Goal: Transaction & Acquisition: Book appointment/travel/reservation

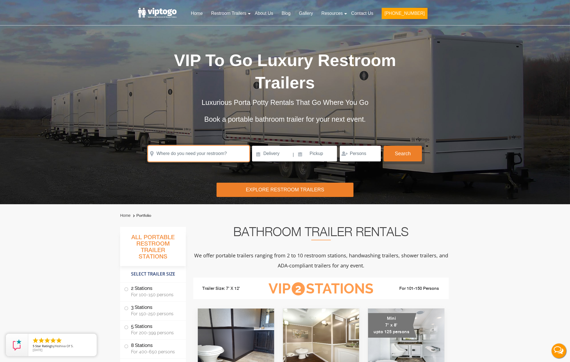
click at [235, 148] on input "text" at bounding box center [198, 154] width 101 height 16
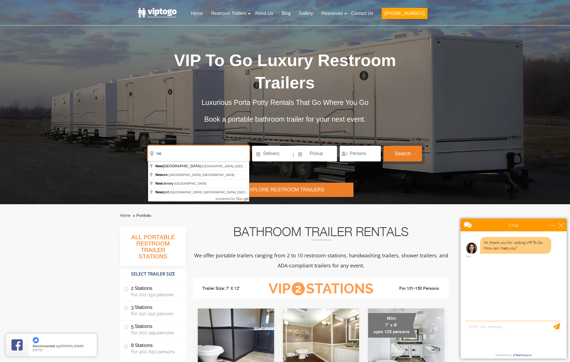
type input "n"
type input "East Hampton, NY, USA"
click button "autobtn" at bounding box center [0, 0] width 0 height 0
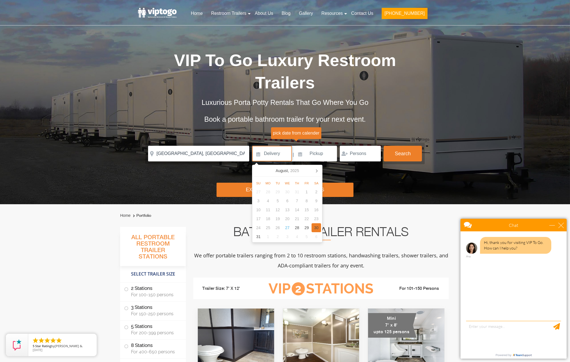
click at [314, 229] on div "30" at bounding box center [317, 227] width 10 height 9
type input "08/30/2025"
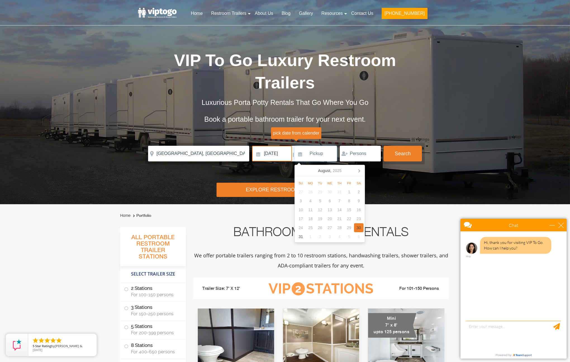
click at [361, 228] on div "30" at bounding box center [359, 227] width 10 height 9
type input "08/30/2025"
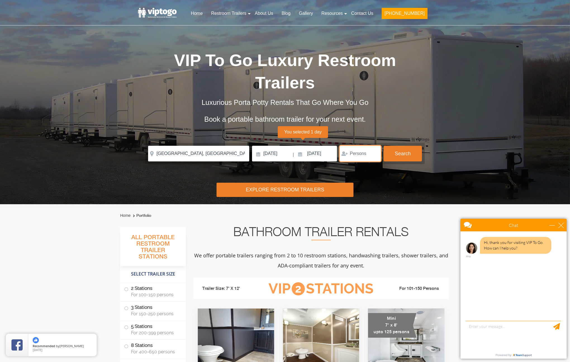
click at [376, 152] on input "number" at bounding box center [360, 154] width 41 height 16
click at [375, 151] on input "1" at bounding box center [360, 154] width 41 height 16
click at [375, 151] on input "2" at bounding box center [360, 154] width 41 height 16
click at [375, 151] on input "3" at bounding box center [360, 154] width 41 height 16
click at [375, 151] on input "4" at bounding box center [360, 154] width 41 height 16
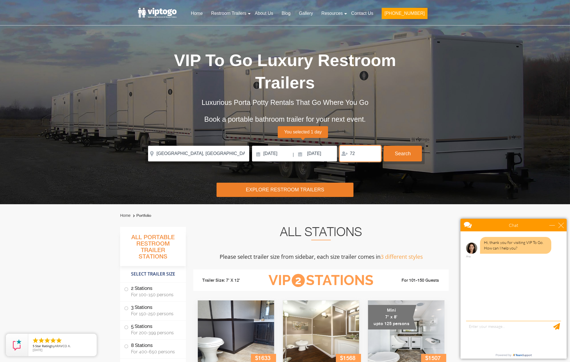
click at [375, 151] on input "72" at bounding box center [360, 154] width 41 height 16
click at [392, 152] on button "Search" at bounding box center [403, 153] width 38 height 15
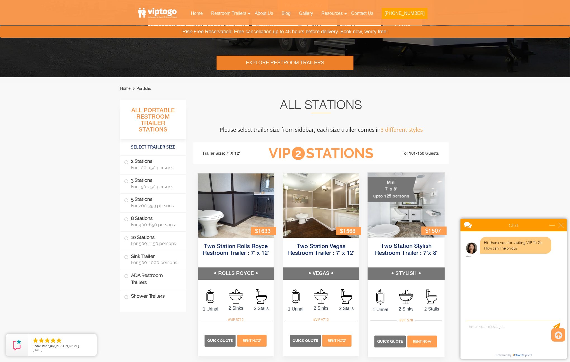
scroll to position [39, 0]
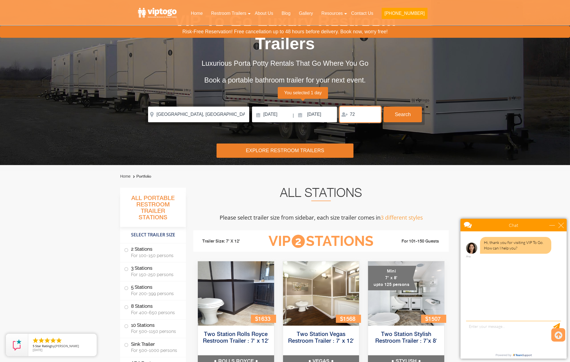
click at [369, 120] on input "72" at bounding box center [360, 114] width 41 height 16
click at [375, 114] on input "71" at bounding box center [360, 114] width 41 height 16
type input "163"
click at [375, 113] on input "163" at bounding box center [360, 114] width 41 height 16
click at [395, 118] on button "Search" at bounding box center [403, 113] width 38 height 15
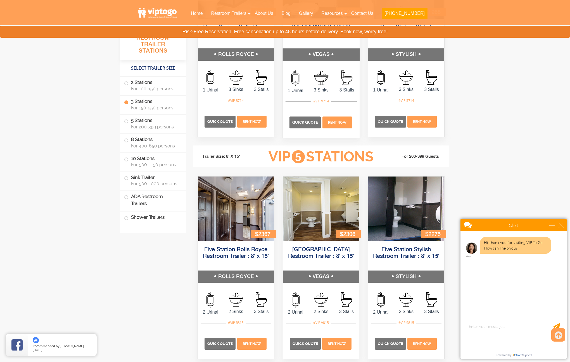
scroll to position [721, 0]
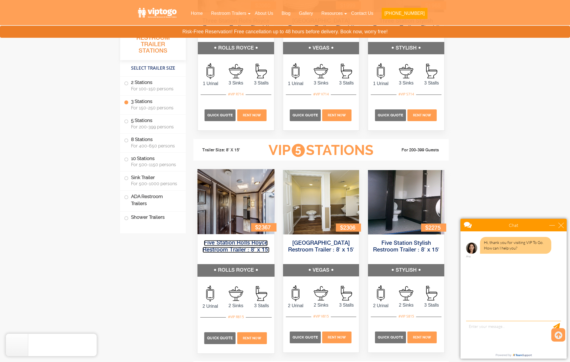
click at [251, 248] on link "Five Station Rolls Royce Restroom Trailer : 8′ x 15′" at bounding box center [236, 246] width 67 height 13
click at [249, 340] on p "Rent Now" at bounding box center [252, 338] width 30 height 12
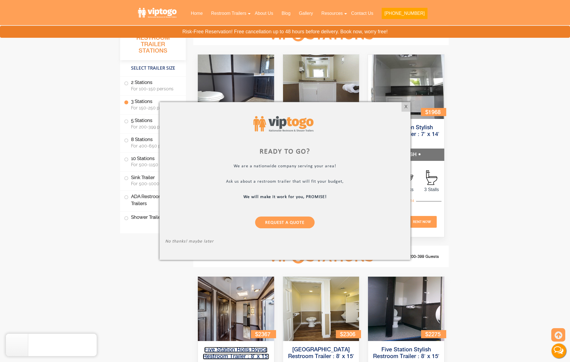
scroll to position [0, 0]
click at [406, 106] on div "X" at bounding box center [406, 107] width 9 height 10
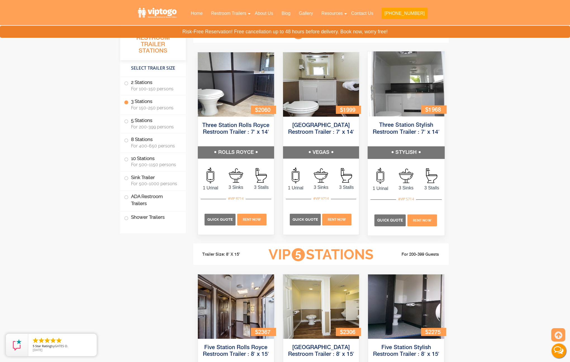
scroll to position [715, 0]
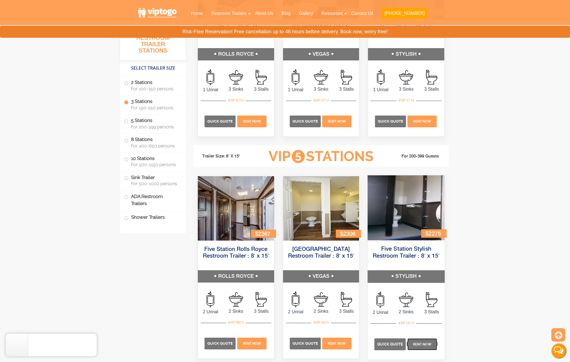
click at [424, 343] on span "Rent Now" at bounding box center [422, 344] width 18 height 4
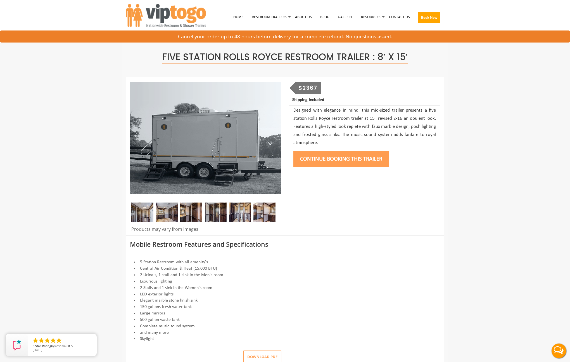
click at [170, 213] on img at bounding box center [167, 212] width 22 height 20
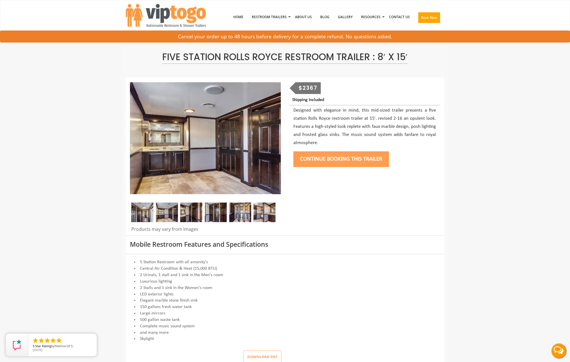
click at [210, 215] on img at bounding box center [216, 212] width 22 height 20
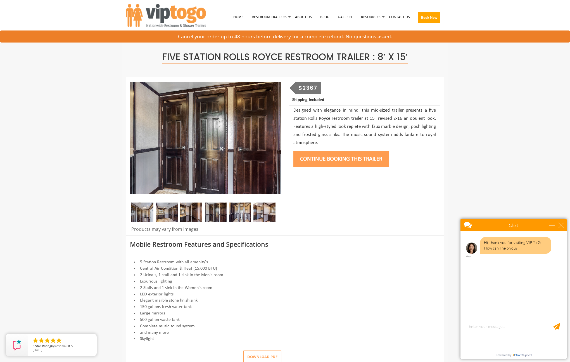
click at [196, 215] on img at bounding box center [191, 212] width 22 height 20
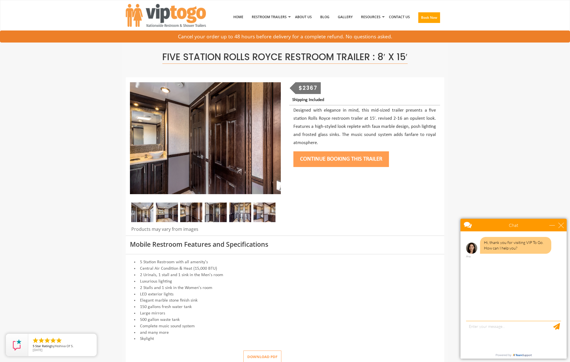
click at [249, 218] on img at bounding box center [240, 212] width 22 height 20
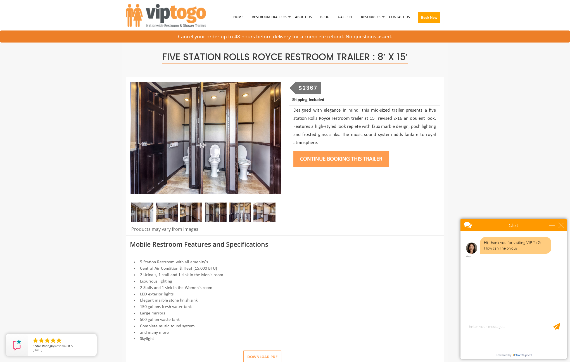
click at [229, 215] on img at bounding box center [240, 212] width 22 height 20
click at [199, 214] on img at bounding box center [191, 212] width 22 height 20
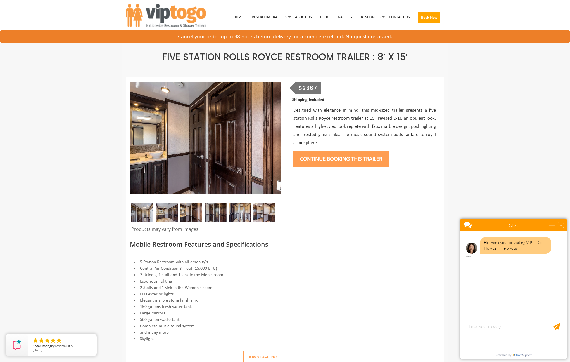
drag, startPoint x: 177, startPoint y: 214, endPoint x: 158, endPoint y: 213, distance: 18.8
click at [177, 214] on img at bounding box center [167, 212] width 22 height 20
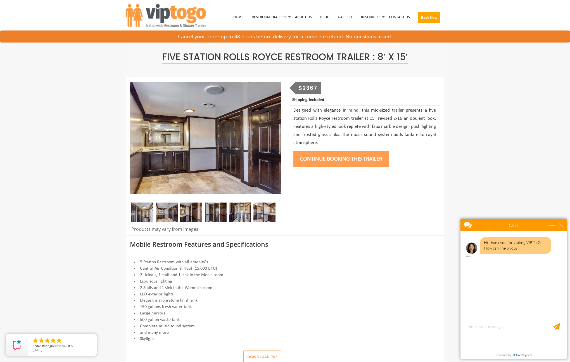
click at [146, 211] on img at bounding box center [142, 212] width 22 height 20
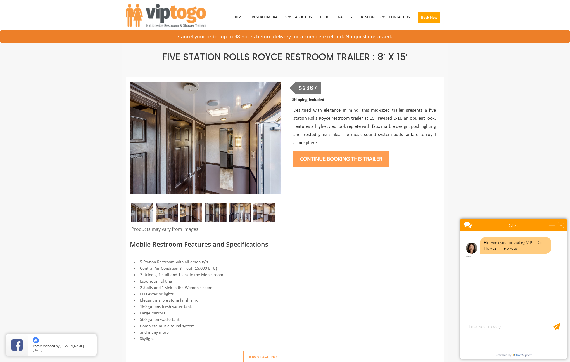
click at [189, 213] on img at bounding box center [191, 212] width 22 height 20
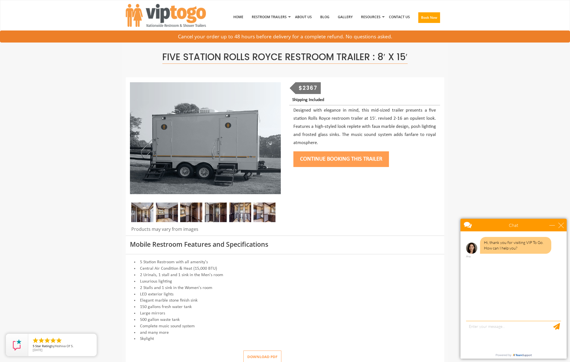
click at [329, 161] on button "Continue Booking this trailer" at bounding box center [341, 159] width 96 height 16
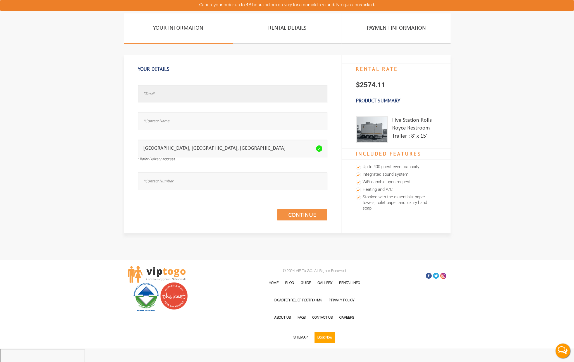
click at [193, 92] on input "text" at bounding box center [233, 94] width 190 height 18
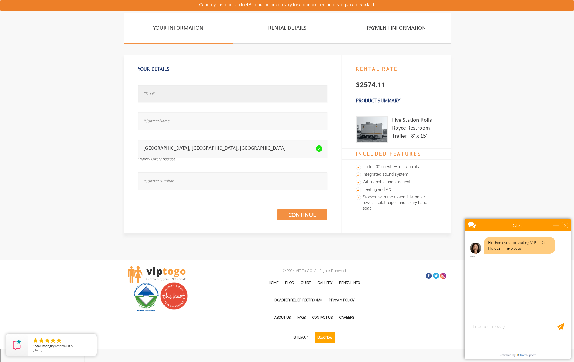
click at [234, 86] on input "text" at bounding box center [233, 94] width 190 height 18
click at [218, 93] on input "text" at bounding box center [233, 94] width 190 height 18
type input "B"
type input "ben10ger@gmail.com"
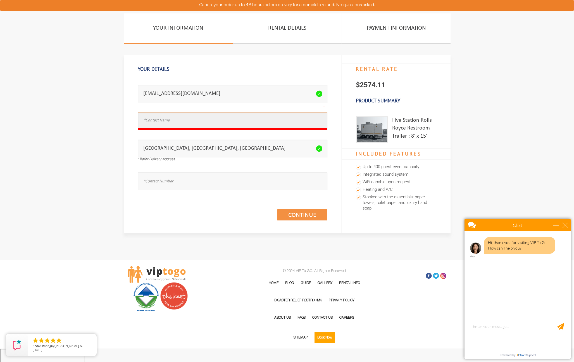
type input "Benjamin G Gershbein"
type input "4158460920"
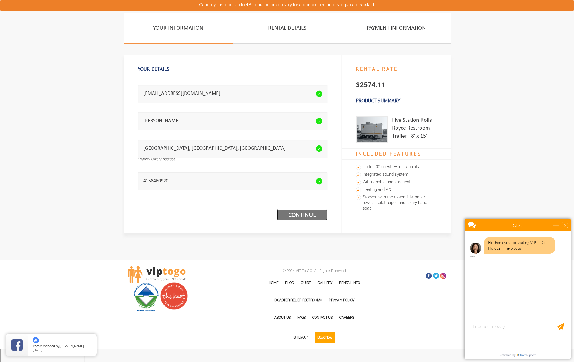
click at [323, 216] on link "Continue (1/3)" at bounding box center [302, 214] width 50 height 11
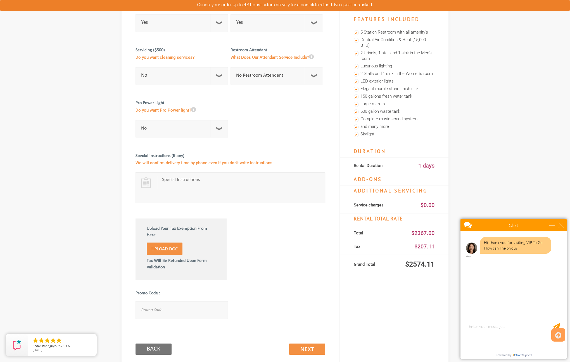
scroll to position [85, 0]
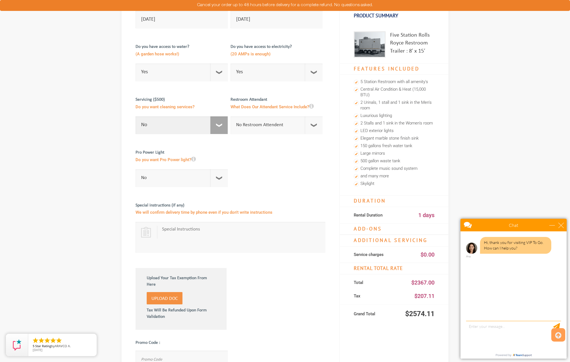
click at [209, 128] on select "No 1 Per Week 2 Per Week 3 Per Week 4 Per Week 5 Per Week 5+" at bounding box center [182, 125] width 92 height 18
click at [136, 116] on select "No 1 Per Week 2 Per Week 3 Per Week 4 Per Week 5 Per Week 5+" at bounding box center [182, 125] width 92 height 18
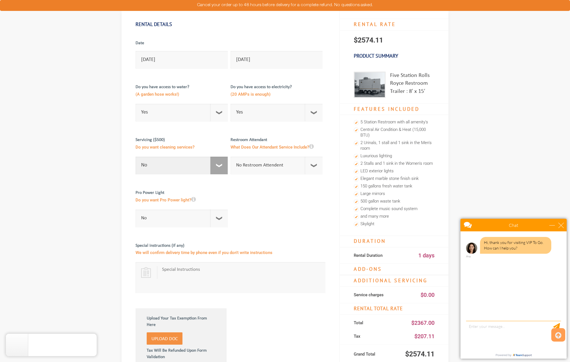
scroll to position [21, 0]
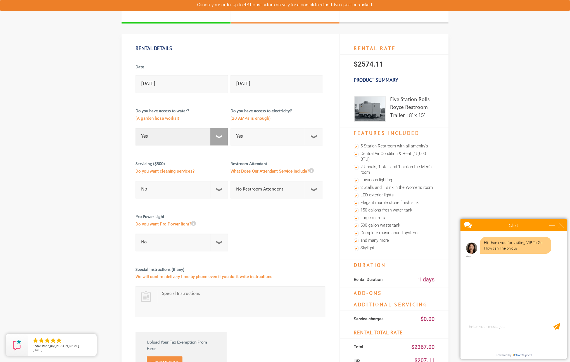
click at [193, 131] on select "Select Option Yes No" at bounding box center [182, 137] width 92 height 18
select select "No"
click at [136, 128] on select "Select Option Yes No" at bounding box center [182, 137] width 92 height 18
checkbox input "true"
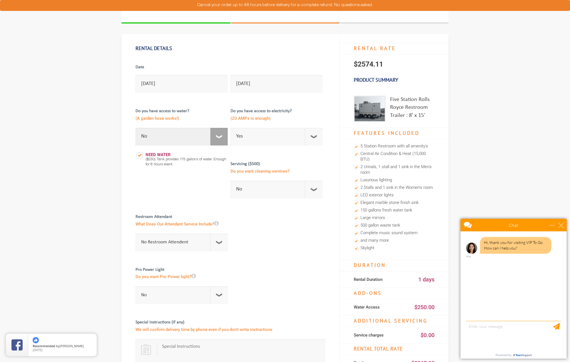
click at [193, 140] on select "Select Option Yes No" at bounding box center [182, 137] width 92 height 18
click at [136, 128] on select "Select Option Yes No" at bounding box center [182, 137] width 92 height 18
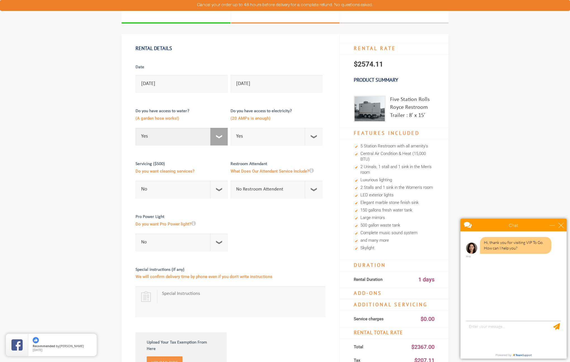
click at [194, 132] on select "Select Option Yes No" at bounding box center [182, 137] width 92 height 18
select select "No"
click at [136, 128] on select "Select Option Yes No" at bounding box center [182, 137] width 92 height 18
checkbox input "true"
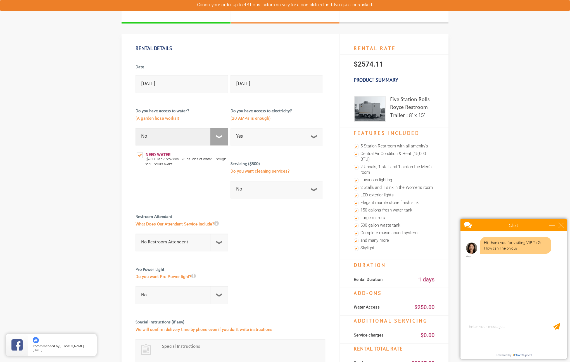
click at [193, 137] on select "Select Option Yes No" at bounding box center [182, 137] width 92 height 18
select select "Yes"
click at [136, 128] on select "Select Option Yes No" at bounding box center [182, 137] width 92 height 18
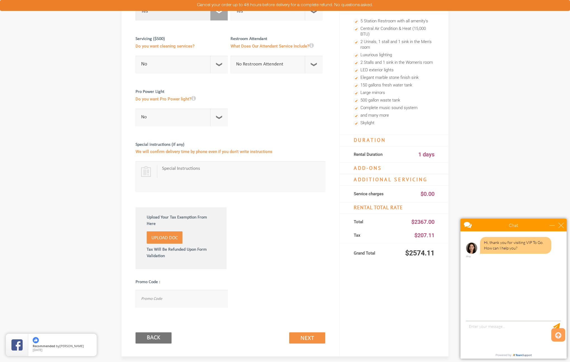
scroll to position [209, 0]
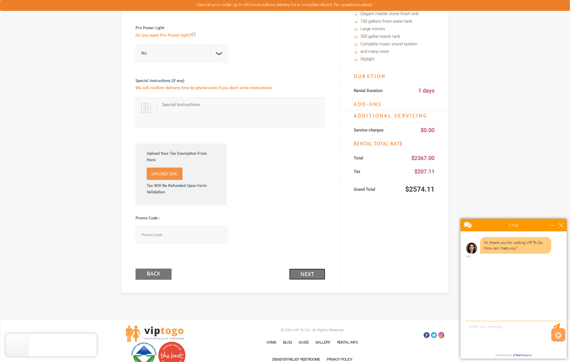
click at [308, 275] on link "Next (2/3)" at bounding box center [307, 273] width 36 height 11
click at [313, 276] on link "Next (2/3)" at bounding box center [307, 273] width 36 height 11
click at [563, 224] on div "close" at bounding box center [561, 225] width 6 height 6
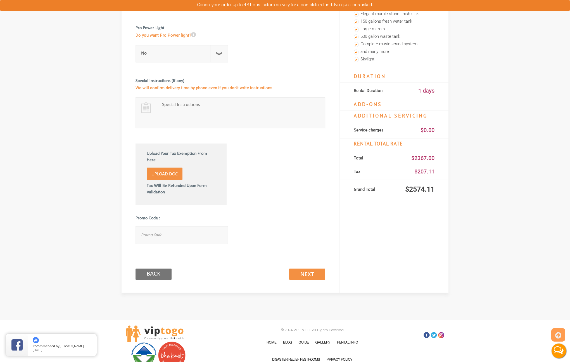
scroll to position [0, 0]
click at [312, 274] on link "Next (2/3)" at bounding box center [307, 273] width 36 height 11
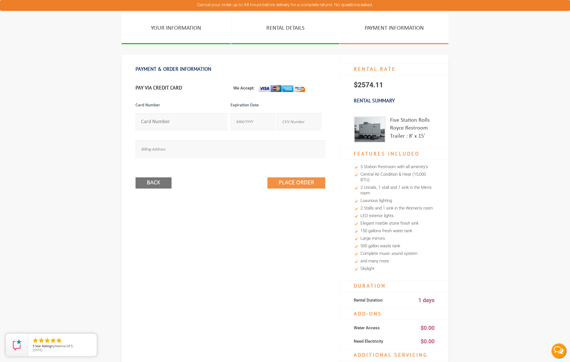
click at [195, 124] on input "number" at bounding box center [182, 122] width 92 height 18
type input "[CREDIT_CARD_NUMBER]"
type input "11/2029"
type input "962"
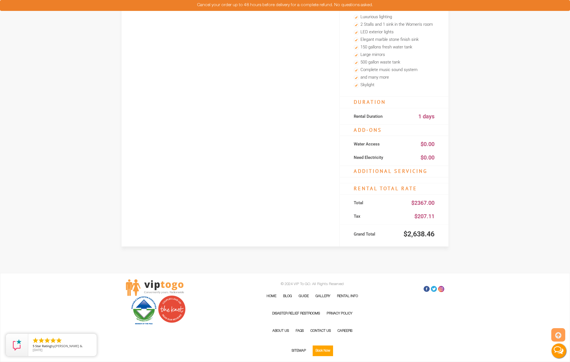
click at [557, 350] on button "Live Chat" at bounding box center [559, 350] width 22 height 22
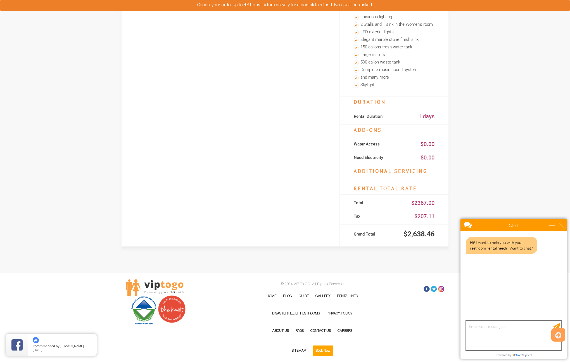
click at [523, 336] on textarea "type your message" at bounding box center [513, 335] width 95 height 29
type textarea "can you have someone call me"
type textarea "[PHONE_NUMBER]"
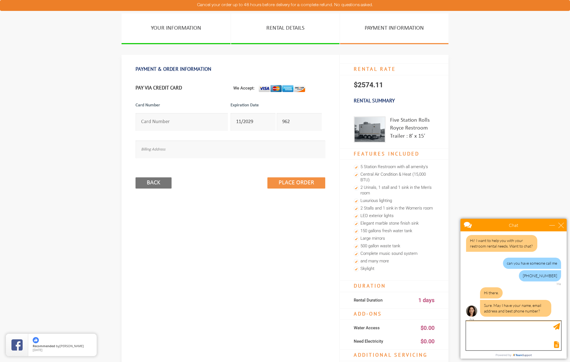
scroll to position [8, 0]
click at [415, 126] on div "Five Station Rolls Royce Restroom Trailer : 8′ x 15′" at bounding box center [412, 129] width 44 height 26
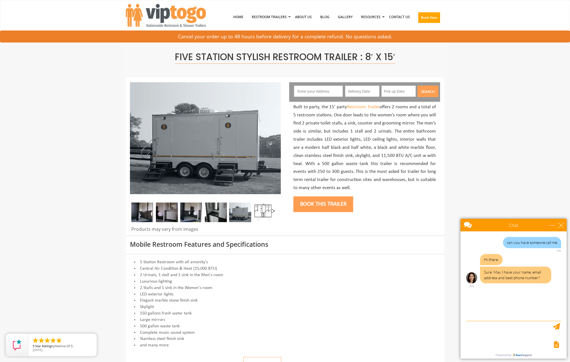
click at [156, 207] on img at bounding box center [167, 212] width 22 height 20
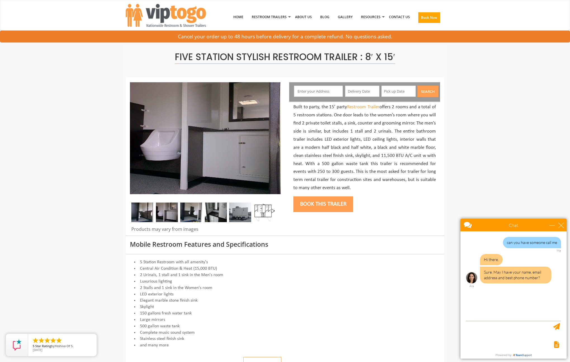
click at [162, 208] on img at bounding box center [167, 212] width 22 height 20
click at [268, 212] on img at bounding box center [264, 212] width 22 height 20
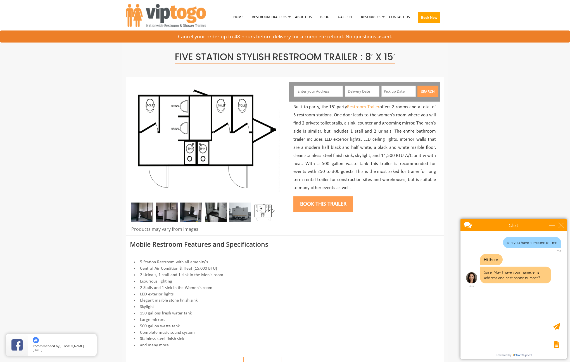
click at [328, 199] on button "Book this trailer" at bounding box center [323, 204] width 60 height 16
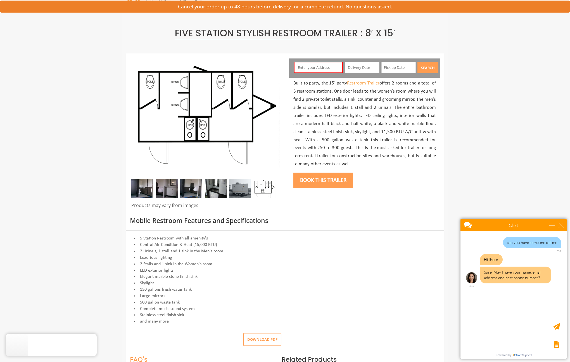
scroll to position [30, 0]
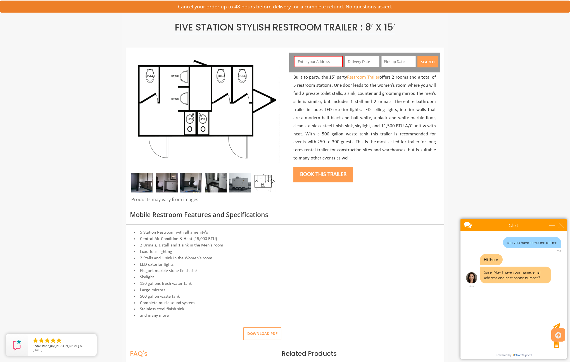
click at [324, 179] on button "Book this trailer" at bounding box center [323, 175] width 60 height 16
click at [498, 327] on textarea "type your message" at bounding box center [513, 335] width 95 height 29
type textarea "[PERSON_NAME]"
type textarea "[EMAIL_ADDRESS][DOMAIN_NAME]"
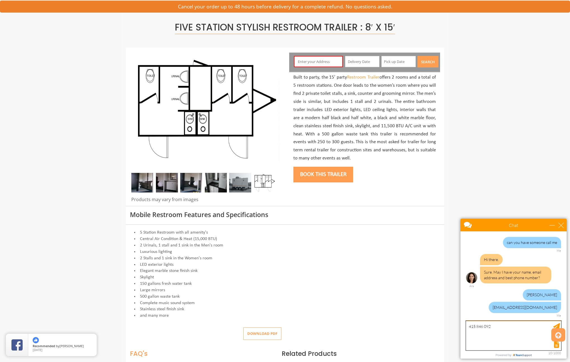
type textarea "[PHONE_NUMBER]"
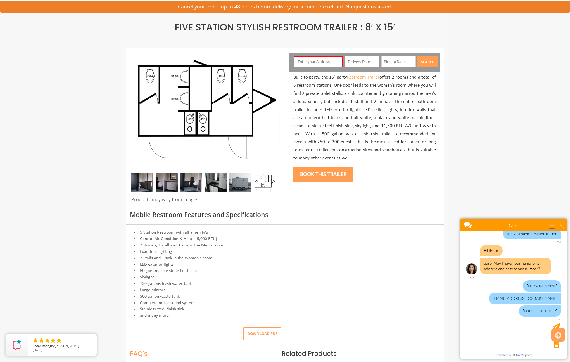
click at [552, 227] on div "minimize" at bounding box center [552, 225] width 6 height 6
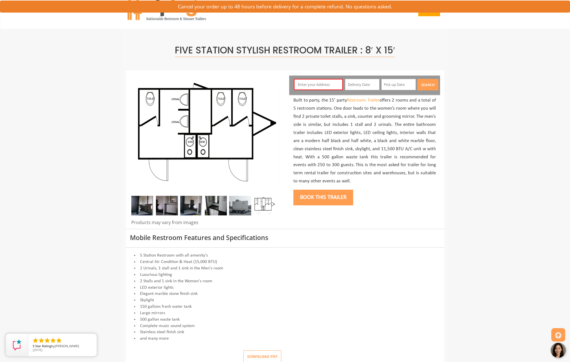
scroll to position [0, 0]
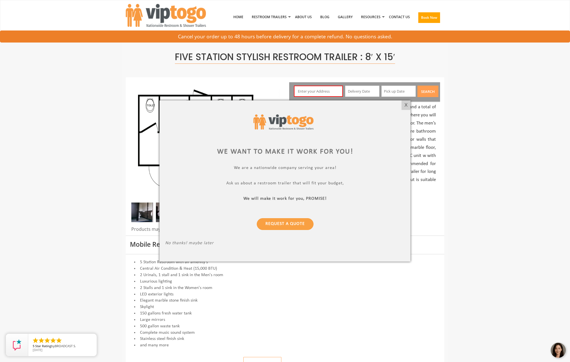
click at [296, 217] on p "Request a Quote" at bounding box center [285, 221] width 240 height 20
click at [295, 223] on link "Request a Quote" at bounding box center [285, 224] width 57 height 12
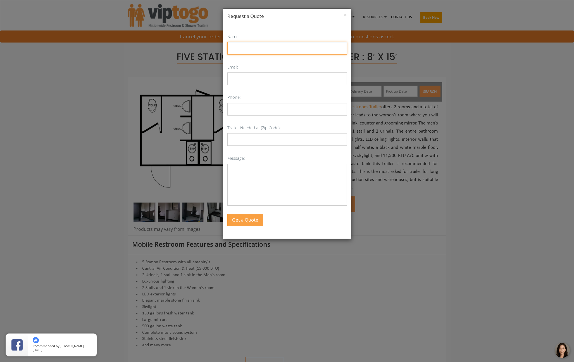
click at [289, 43] on input "Name:" at bounding box center [287, 48] width 120 height 13
type input "[PERSON_NAME]"
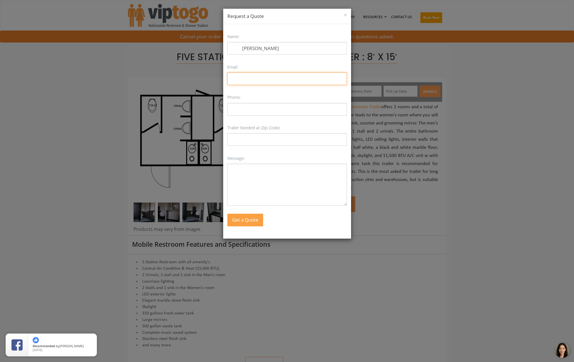
type input "[EMAIL_ADDRESS][DOMAIN_NAME]"
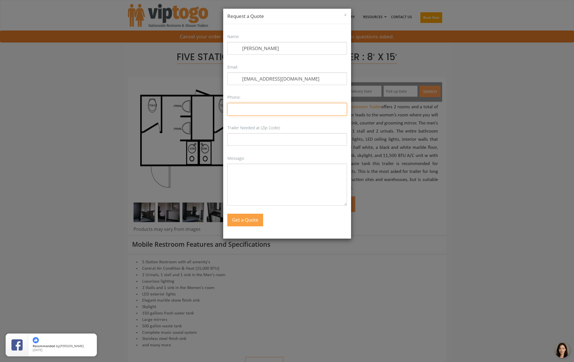
type input "4158460920"
type input "10013"
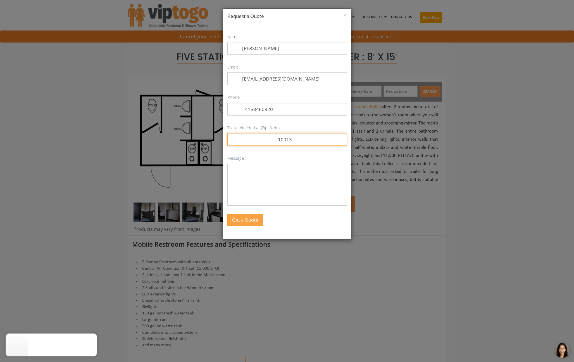
drag, startPoint x: 304, startPoint y: 139, endPoint x: 252, endPoint y: 137, distance: 52.0
click at [252, 137] on input "10013" at bounding box center [287, 139] width 120 height 13
click at [388, 166] on div "× Request a Quote Name: Benjamin G Gershbein Email: ben10ger@gmail.com Phone: 4…" at bounding box center [287, 181] width 574 height 362
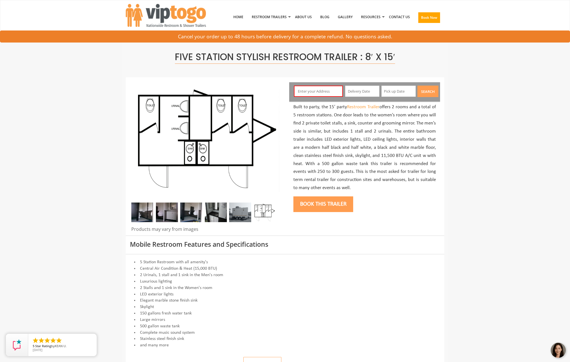
drag, startPoint x: 560, startPoint y: 347, endPoint x: 1106, endPoint y: 685, distance: 642.8
click at [560, 347] on div at bounding box center [558, 350] width 17 height 17
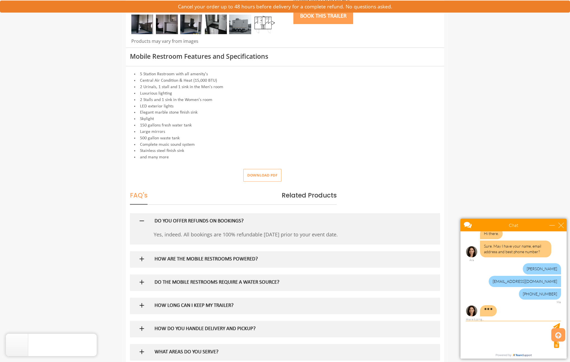
scroll to position [48, 0]
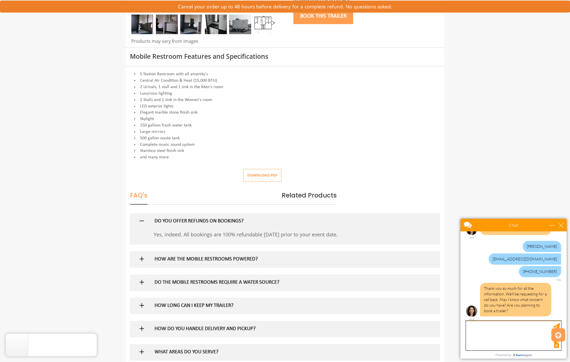
click at [518, 330] on textarea "type your message" at bounding box center [513, 335] width 95 height 29
type textarea "yes I'm planning to book"
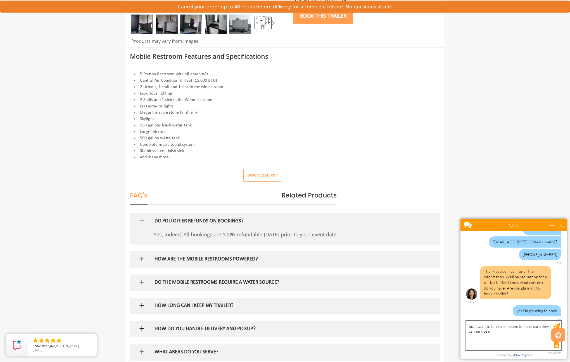
type textarea "but I want to talk to someone to make sure they can service me"
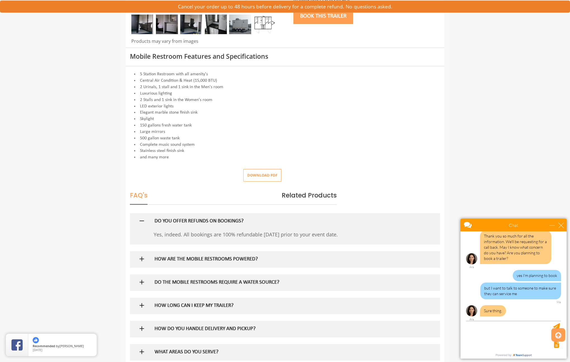
scroll to position [119, 0]
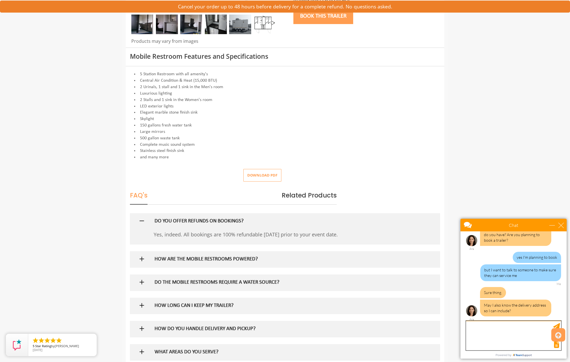
paste textarea "371 [GEOGRAPHIC_DATA]"
type textarea "371 [GEOGRAPHIC_DATA]"
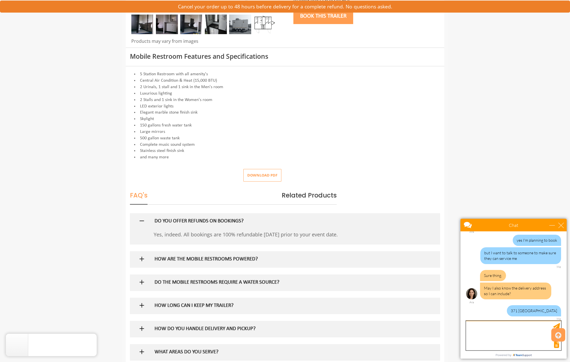
scroll to position [153, 0]
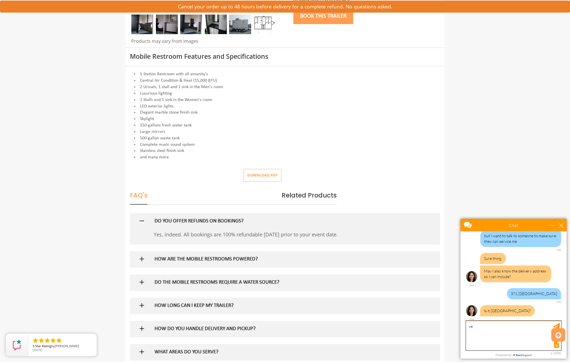
type textarea "yes"
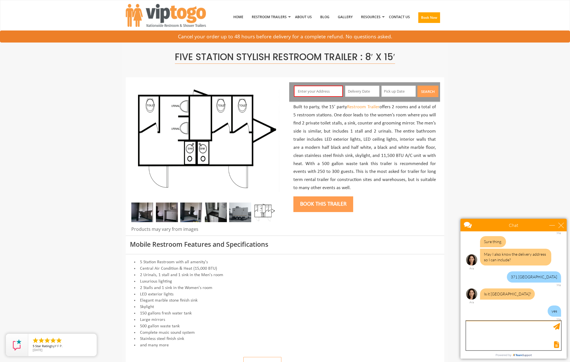
scroll to position [187, 0]
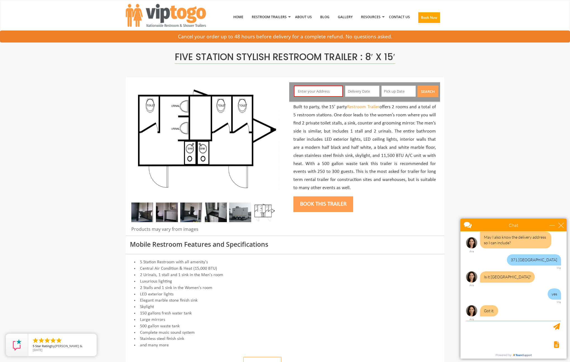
click at [134, 71] on div "Five Station Stylish Restroom Trailer : 8′ x 15′" at bounding box center [285, 56] width 319 height 41
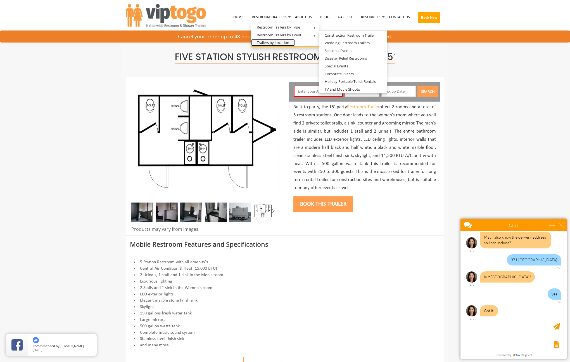
click at [266, 40] on link "Trailers by Location" at bounding box center [273, 42] width 44 height 7
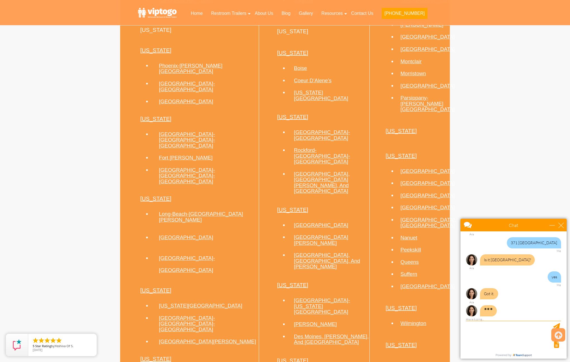
scroll to position [466, 0]
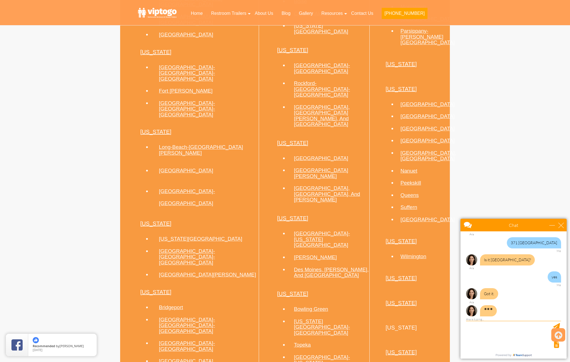
click at [440, 192] on h3 "Queens" at bounding box center [424, 195] width 49 height 6
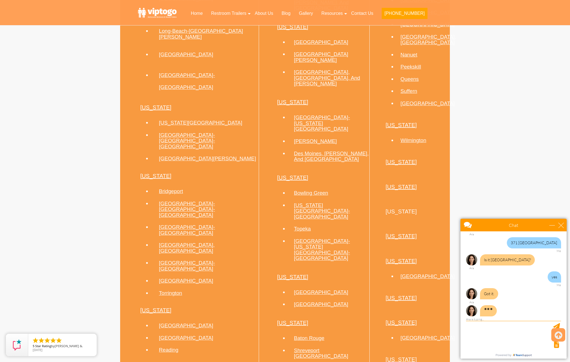
scroll to position [466, 0]
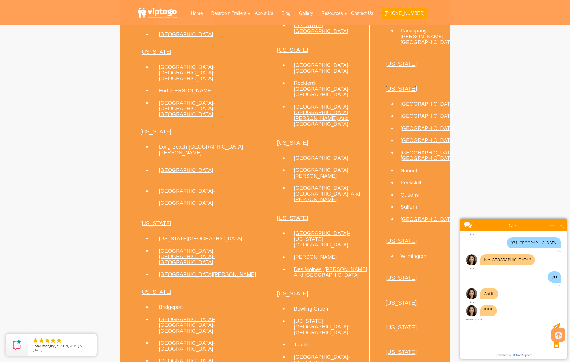
click at [394, 86] on link "[US_STATE]" at bounding box center [401, 89] width 31 height 6
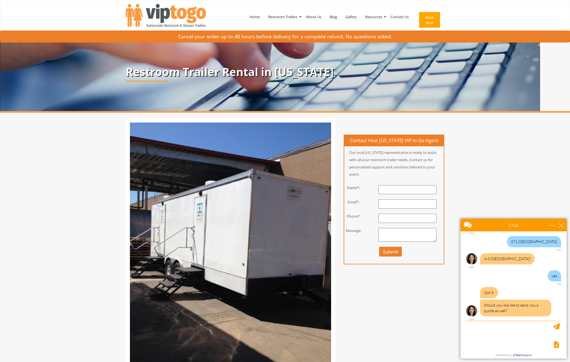
scroll to position [184, 0]
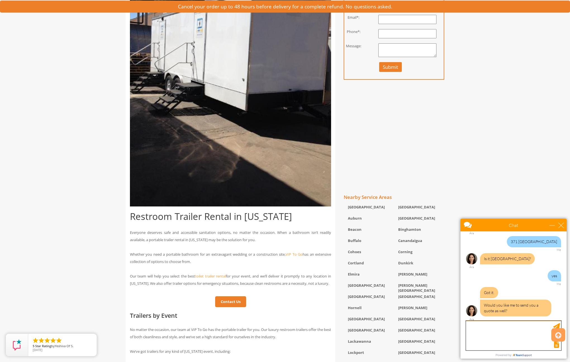
click at [507, 330] on textarea "type your message" at bounding box center [513, 335] width 95 height 29
type textarea "sure"
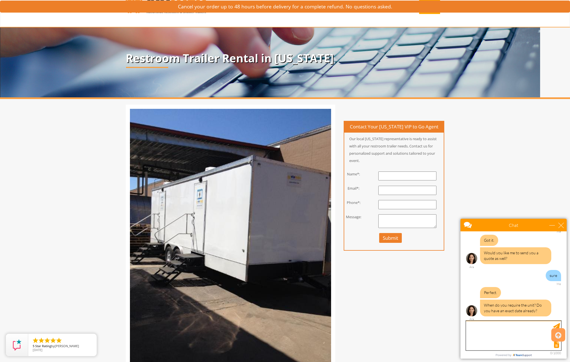
scroll to position [0, 0]
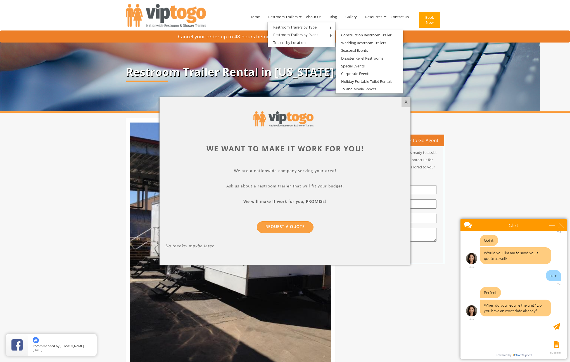
click at [304, 31] on div at bounding box center [285, 181] width 570 height 362
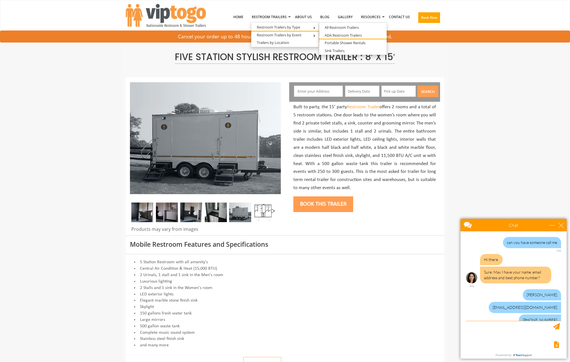
scroll to position [257, 0]
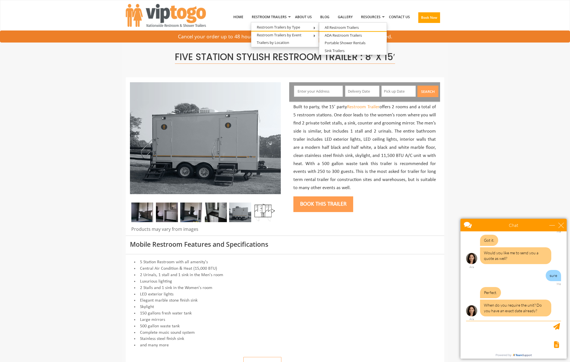
click at [373, 28] on li "All Restroom Trailers" at bounding box center [353, 28] width 68 height 8
click at [326, 28] on link "All Restroom Trailers" at bounding box center [341, 27] width 45 height 7
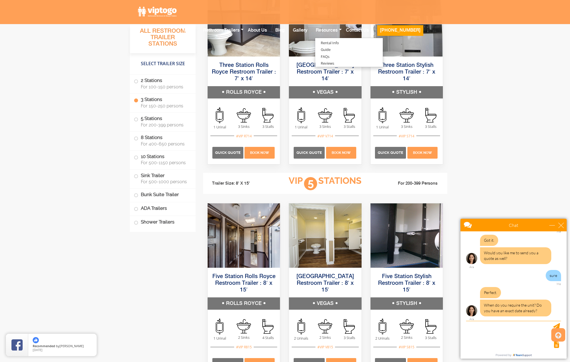
scroll to position [932, 0]
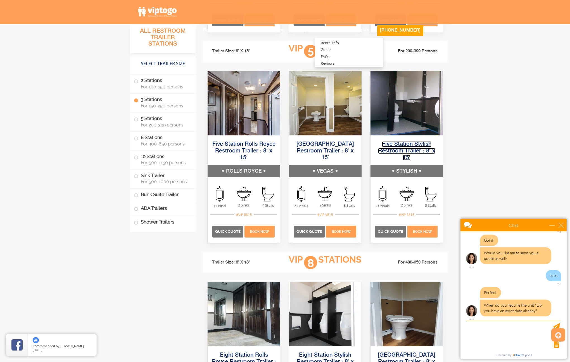
click at [402, 146] on link "Five Station Stylish Restroom Trailer : 8′ x 15′" at bounding box center [406, 150] width 57 height 19
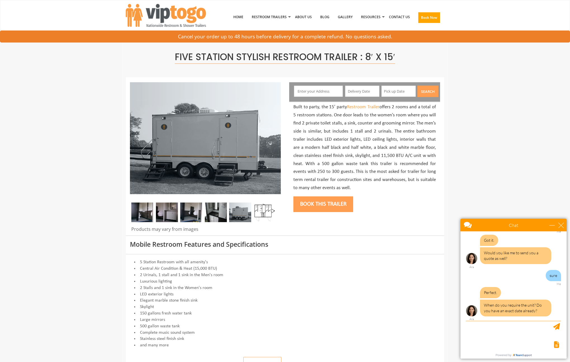
scroll to position [274, 0]
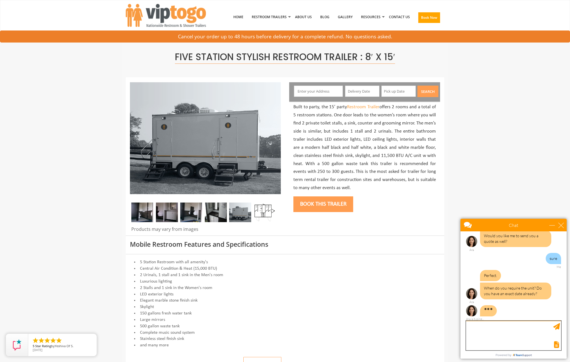
click at [521, 338] on textarea "type your message" at bounding box center [513, 335] width 95 height 29
paste textarea "[URL][DOMAIN_NAME]"
type textarea "[URL][DOMAIN_NAME]"
type textarea "[DATE]"
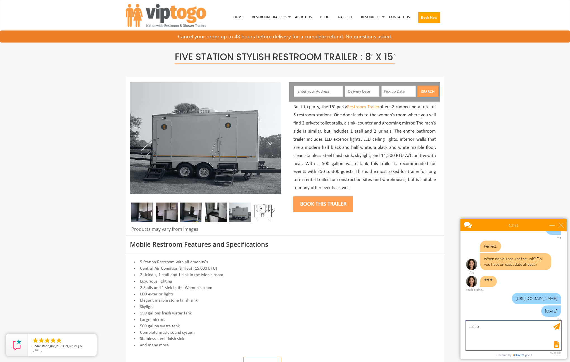
scroll to position [292, 0]
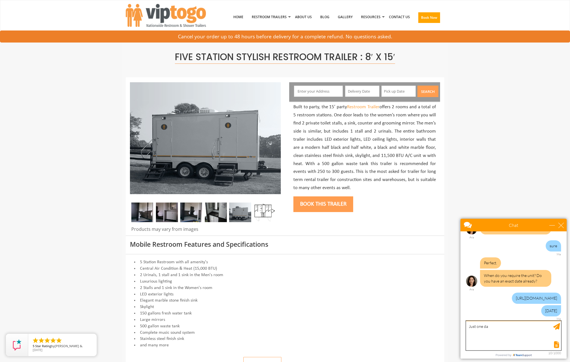
type textarea "Just one day"
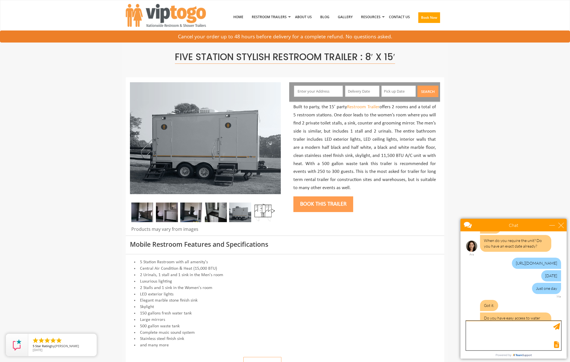
scroll to position [362, 0]
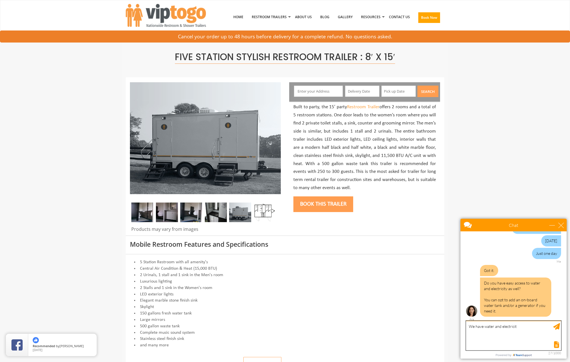
type textarea "We have water and electricity"
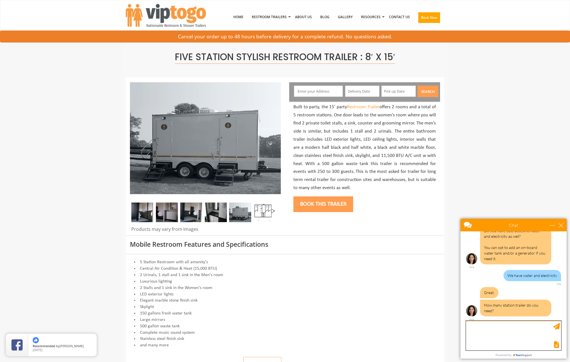
scroll to position [414, 0]
paste textarea "[URL][DOMAIN_NAME]"
type textarea "[URL][DOMAIN_NAME]"
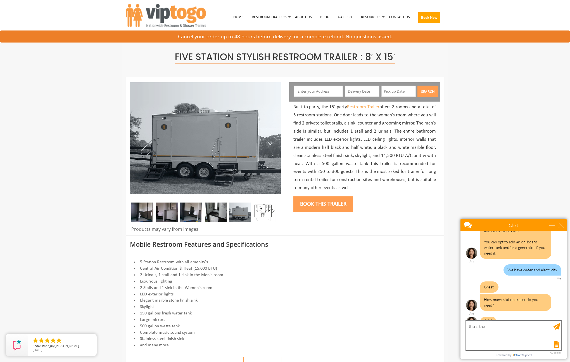
scroll to position [431, 0]
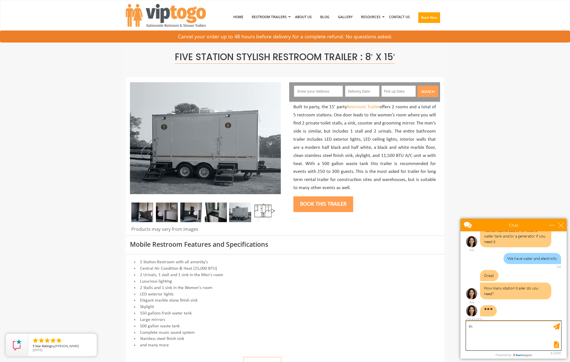
type textarea "t"
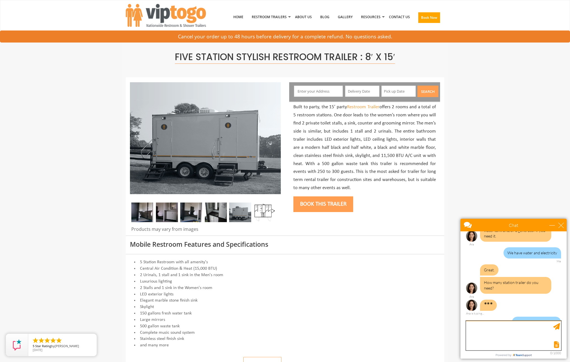
scroll to position [454, 0]
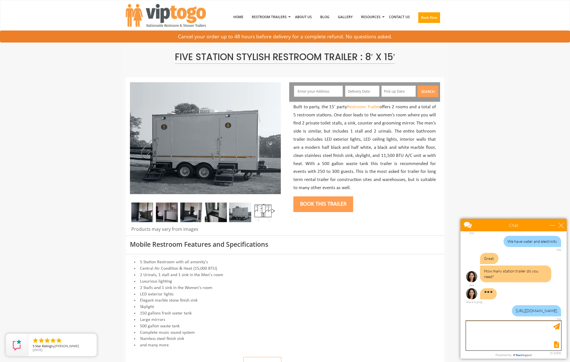
paste textarea "[URL][DOMAIN_NAME]"
type textarea "https://www.viptogo.com/trailers/five-station-party-trailer-restroo"
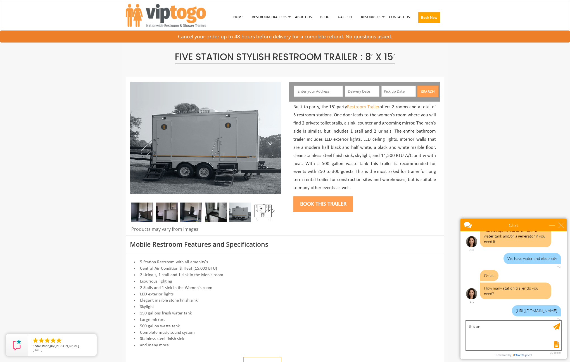
type textarea "this one"
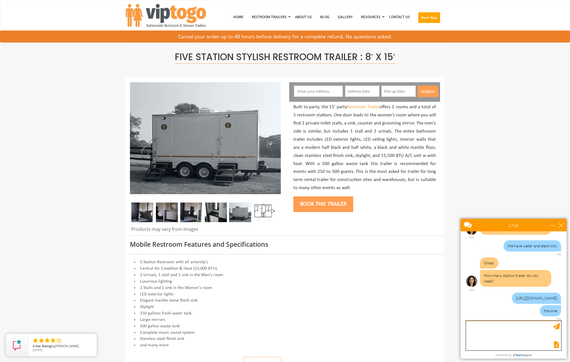
scroll to position [467, 0]
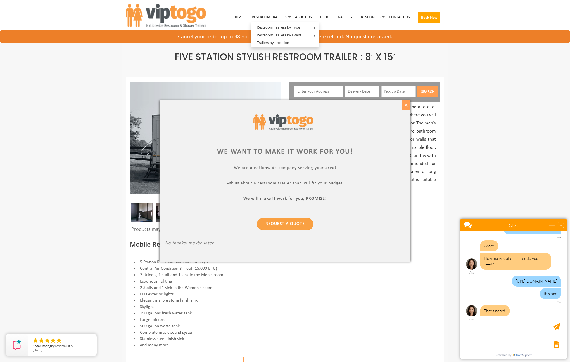
click at [406, 105] on div "X" at bounding box center [406, 105] width 9 height 10
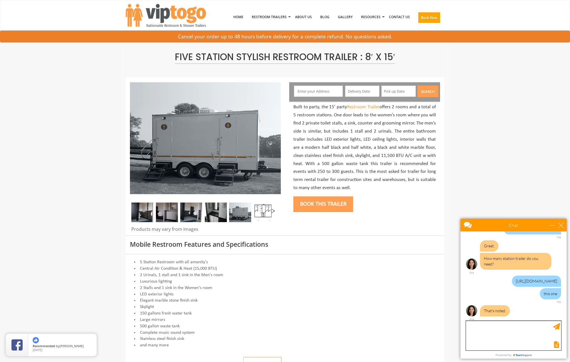
click at [537, 338] on textarea "type your message" at bounding box center [513, 335] width 95 height 29
type textarea "Is there inventory?"
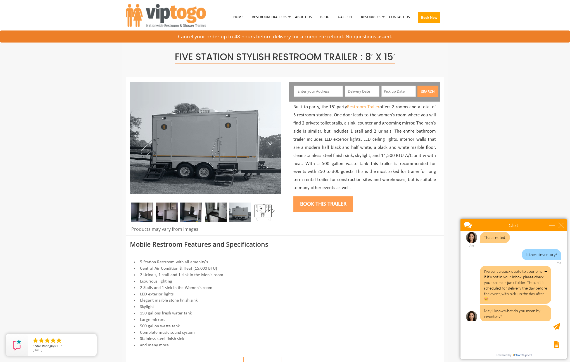
scroll to position [547, 0]
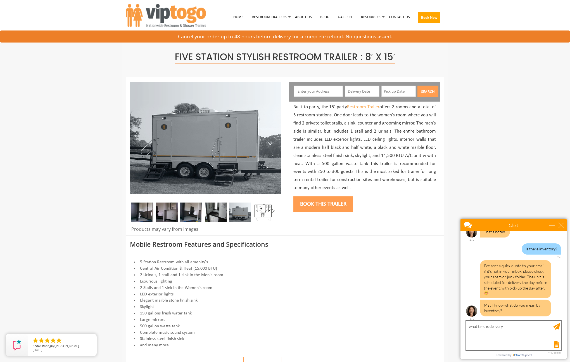
type textarea "what time is delivery?"
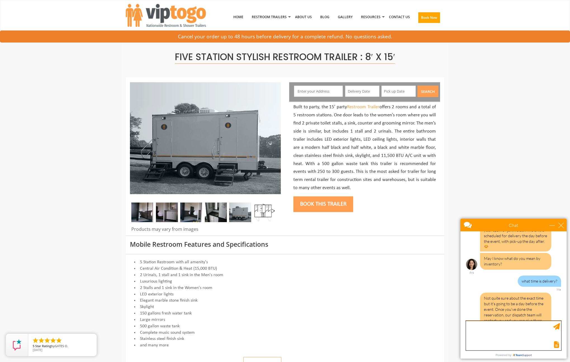
scroll to position [609, 0]
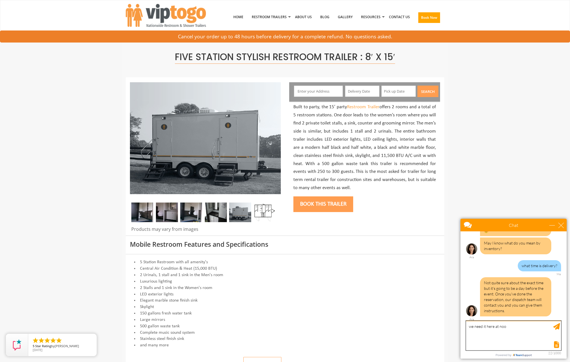
type textarea "we need it here at noon"
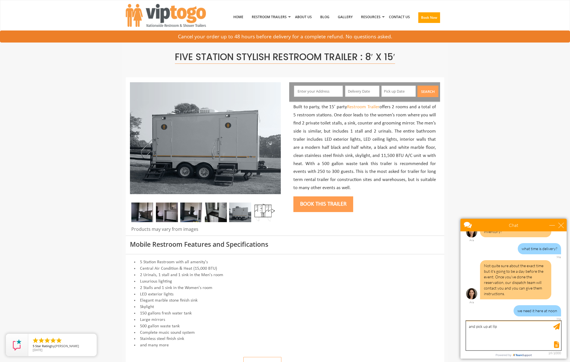
type textarea "and pick up at 8pm"
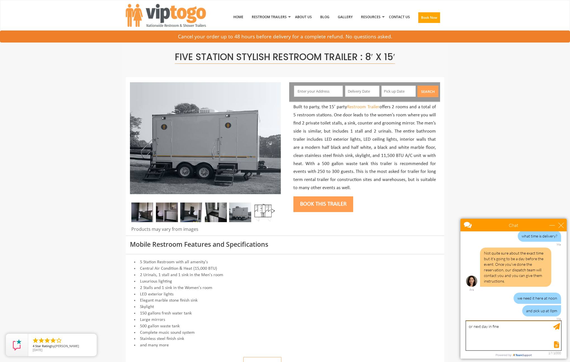
type textarea "or next day in fine"
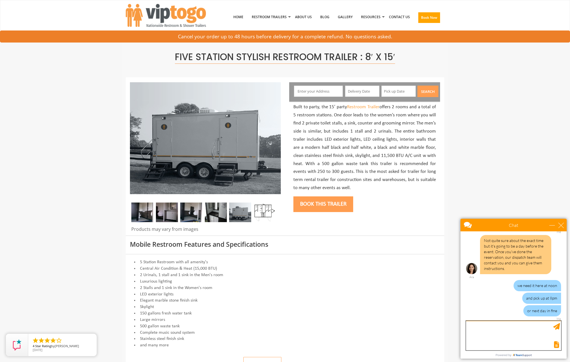
scroll to position [651, 0]
type textarea "but need it at noon"
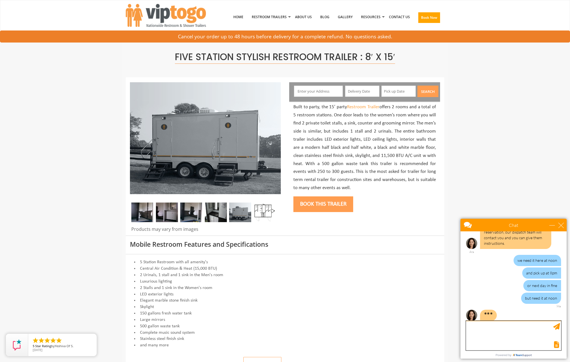
scroll to position [681, 0]
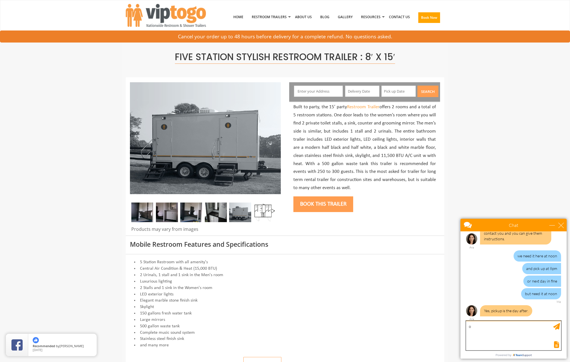
type textarea "ok"
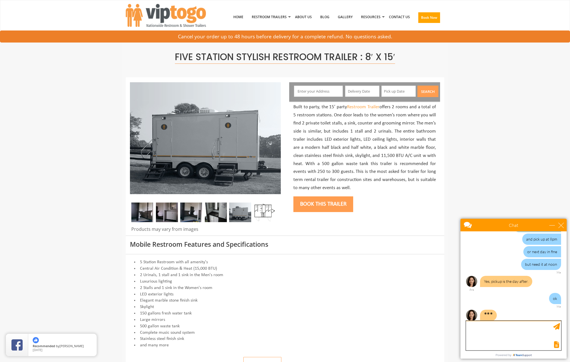
scroll to position [715, 0]
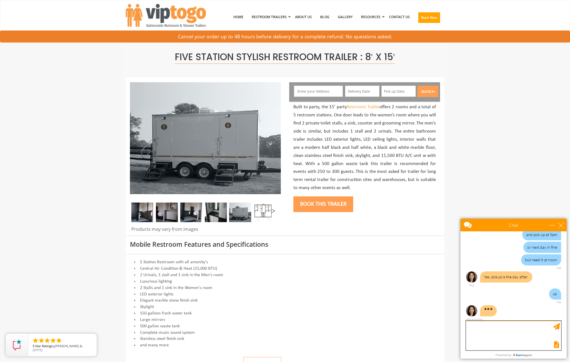
type textarea "S"
type textarea "We need it delivered at noon"
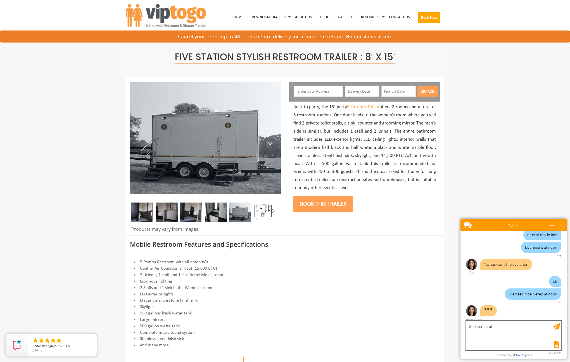
type textarea "the event is at 1"
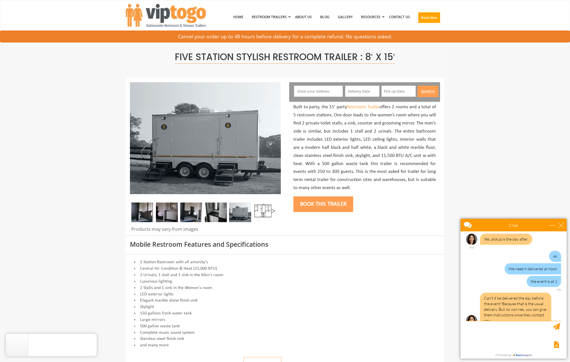
scroll to position [762, 0]
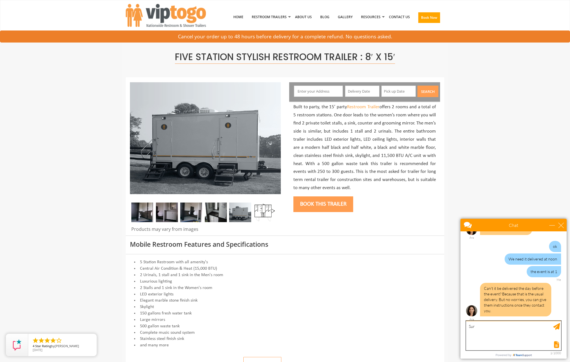
type textarea "Sure"
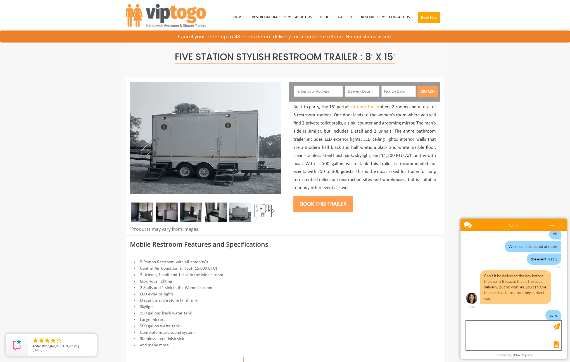
scroll to position [779, 0]
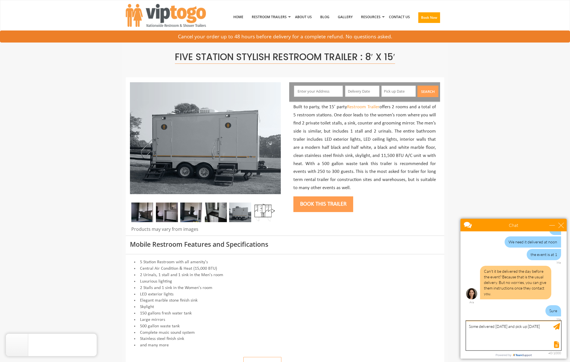
type textarea "Some delivered [DATE] and pick up [DATE]?"
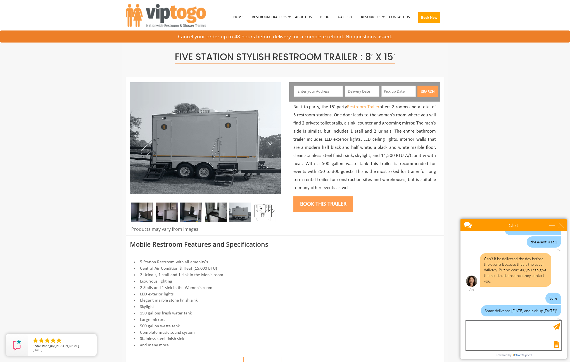
scroll to position [797, 0]
type textarea "So*"
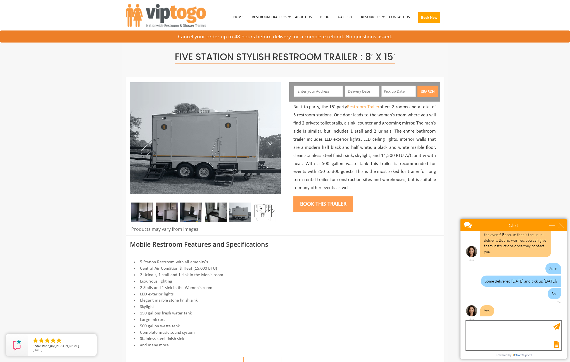
scroll to position [827, 0]
type textarea "Okay"
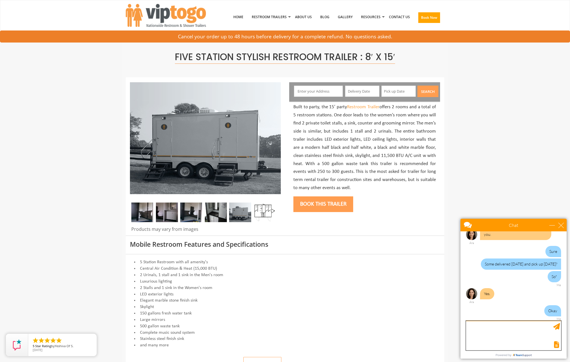
scroll to position [844, 0]
type textarea "Please write this to me in an email"
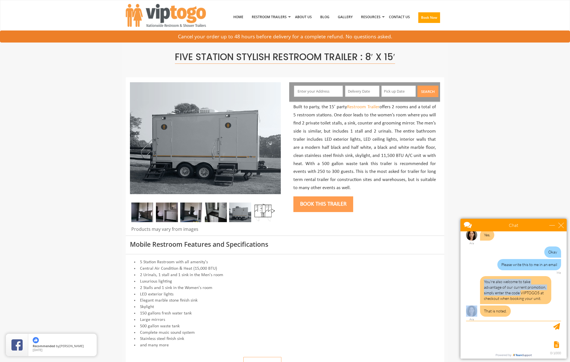
scroll to position [903, 0]
drag, startPoint x: 521, startPoint y: 276, endPoint x: 540, endPoint y: 294, distance: 26.3
click at [540, 294] on div "You're also welcome to take advantage of our current promotion, simply enter th…" at bounding box center [515, 290] width 71 height 28
copy div "VIPTOGO5"
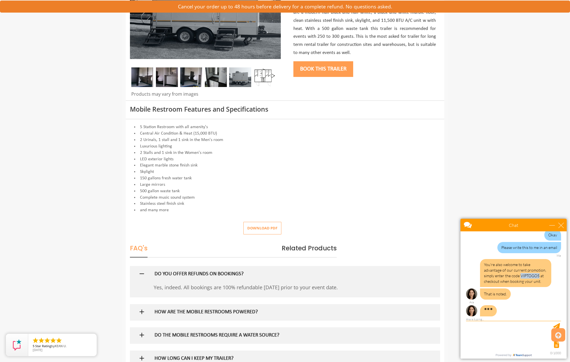
scroll to position [920, 0]
click at [501, 329] on textarea "type your message" at bounding box center [513, 335] width 95 height 29
type textarea "what does that get me?"
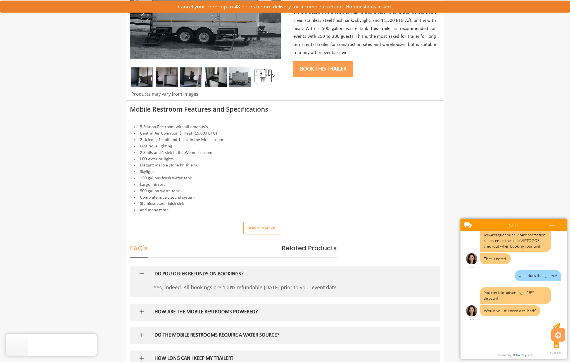
scroll to position [955, 0]
click at [499, 333] on textarea "type your message" at bounding box center [513, 335] width 95 height 29
type textarea "yes"
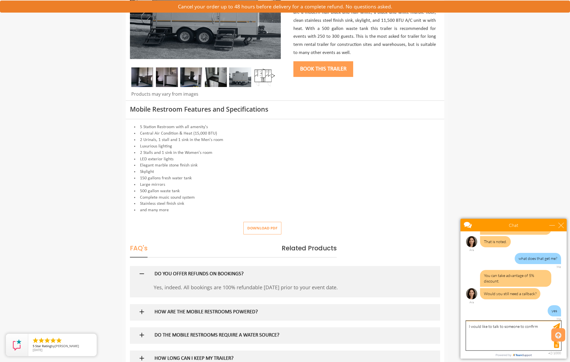
type textarea "I would like to talk to someone to confirm"
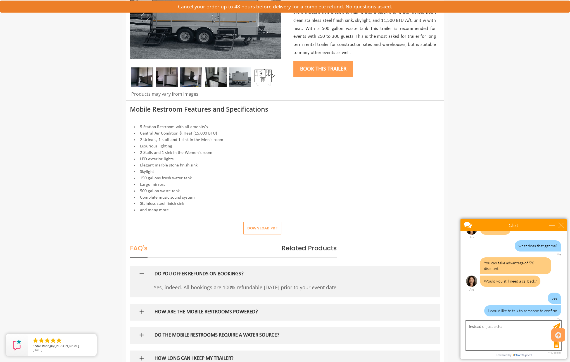
type textarea "Instead of just a chat"
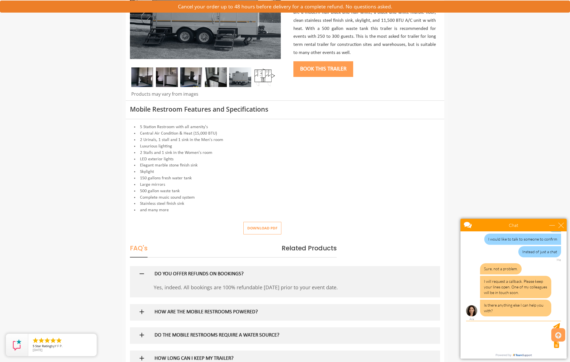
scroll to position [1056, 0]
type textarea "no please call [PHONE_NUMBER]"
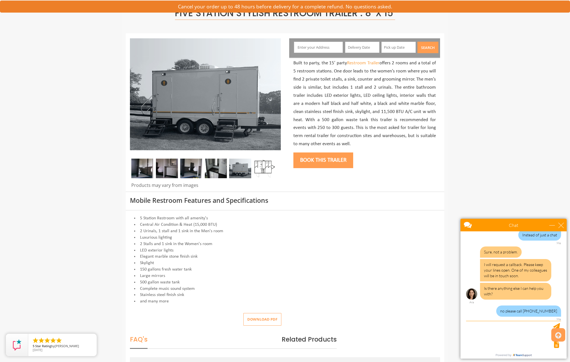
scroll to position [0, 0]
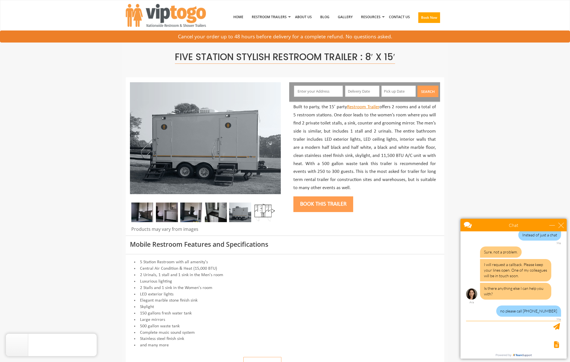
click at [358, 107] on link "Restroom Trailer" at bounding box center [363, 107] width 32 height 5
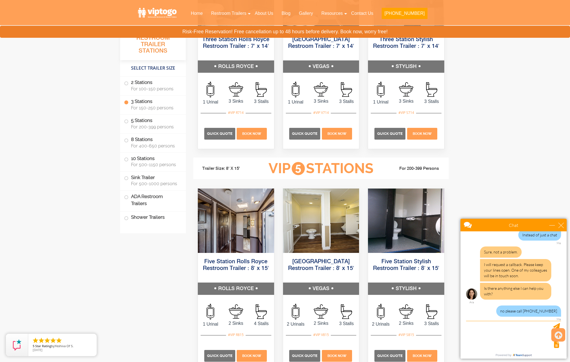
scroll to position [728, 0]
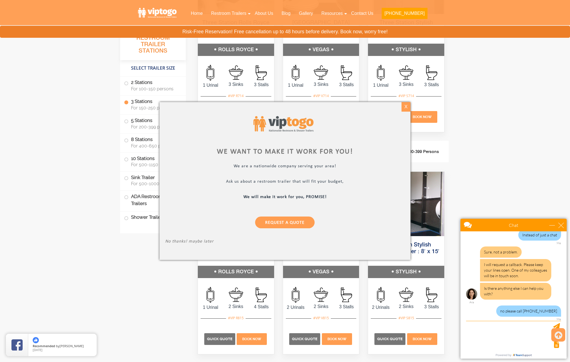
click at [406, 106] on div "X" at bounding box center [406, 107] width 9 height 10
